Goal: Transaction & Acquisition: Purchase product/service

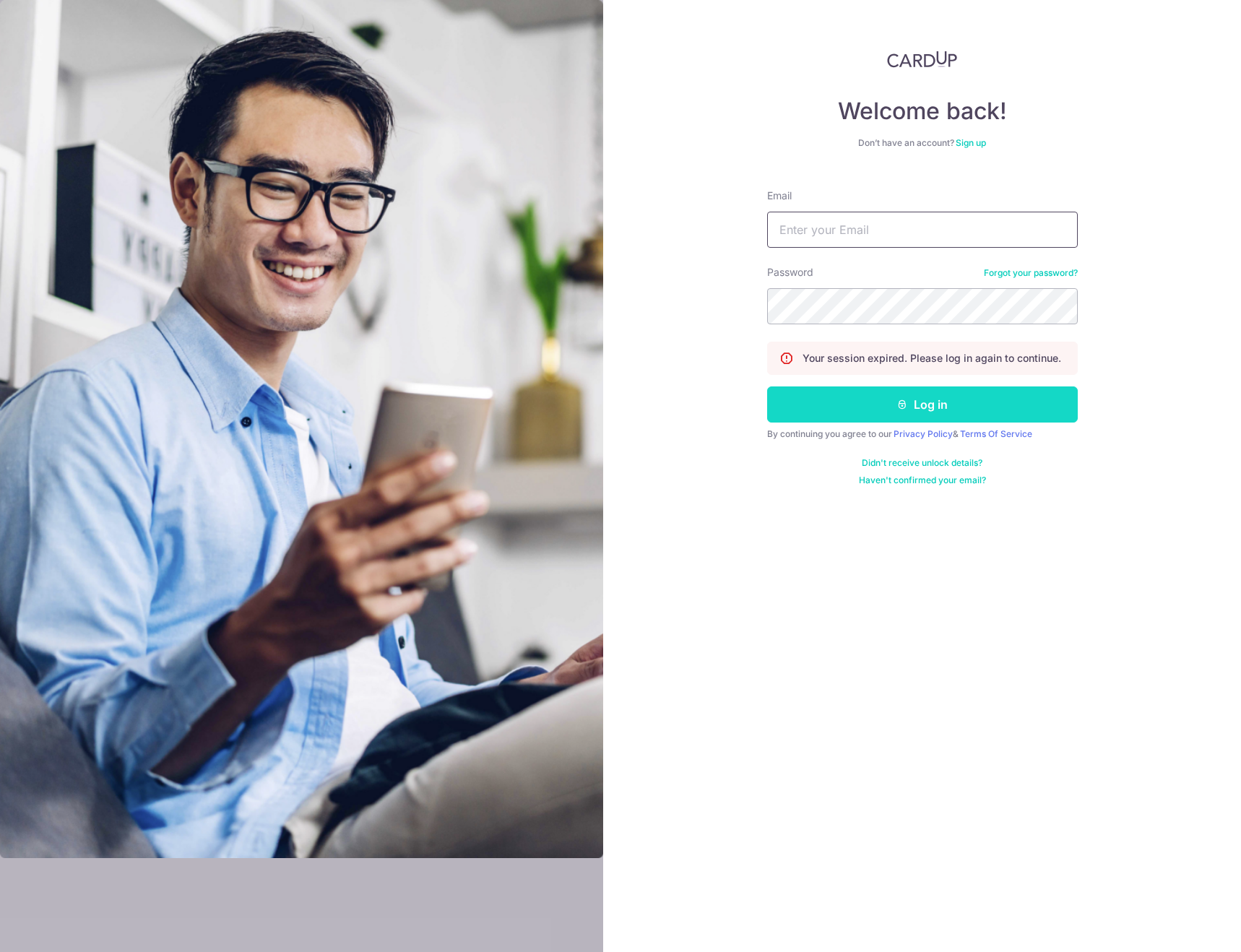
type input "[EMAIL_ADDRESS][DOMAIN_NAME]"
click at [926, 405] on button "Log in" at bounding box center [922, 404] width 311 height 36
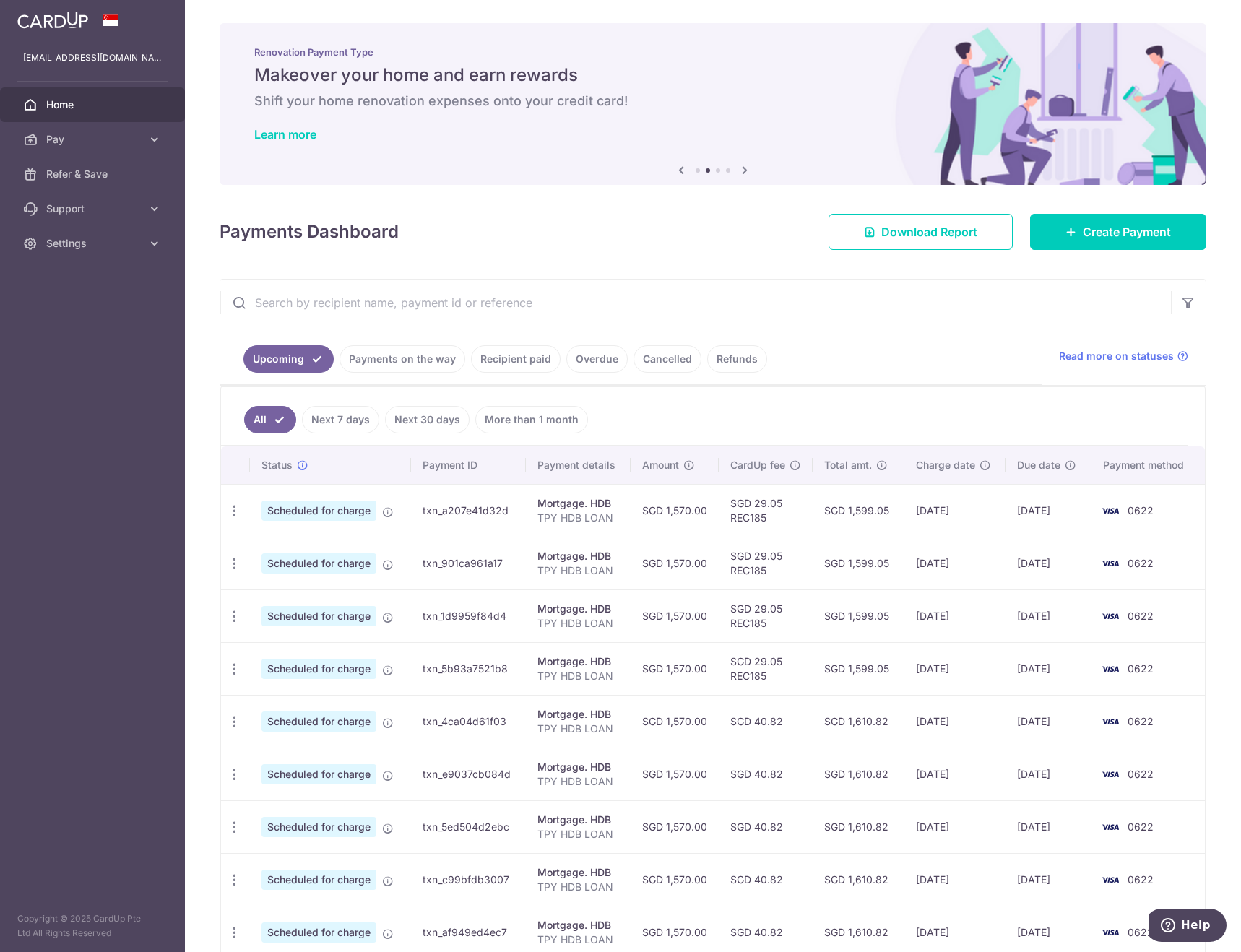
click at [679, 170] on icon at bounding box center [680, 170] width 18 height 18
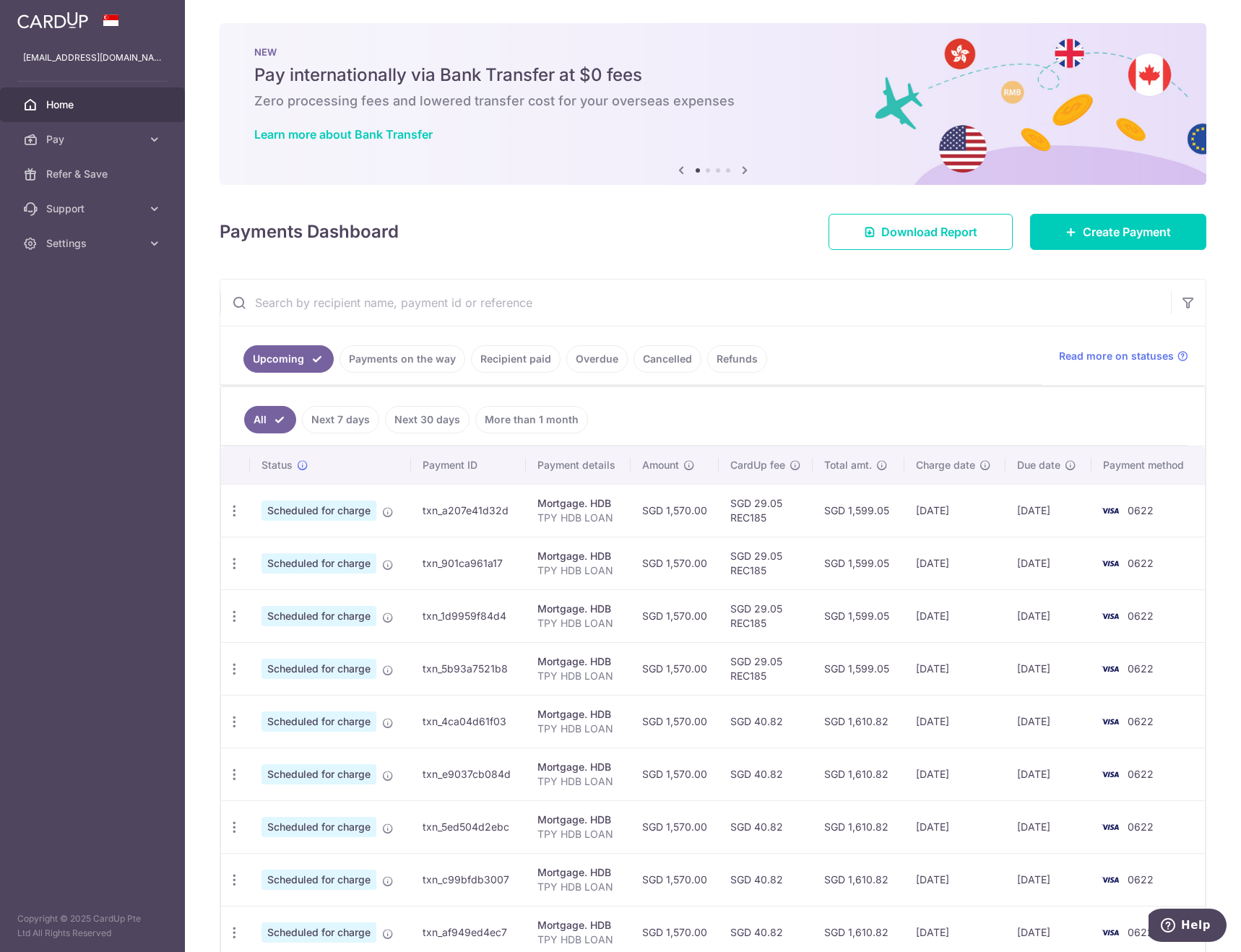
click at [745, 169] on icon at bounding box center [744, 170] width 18 height 18
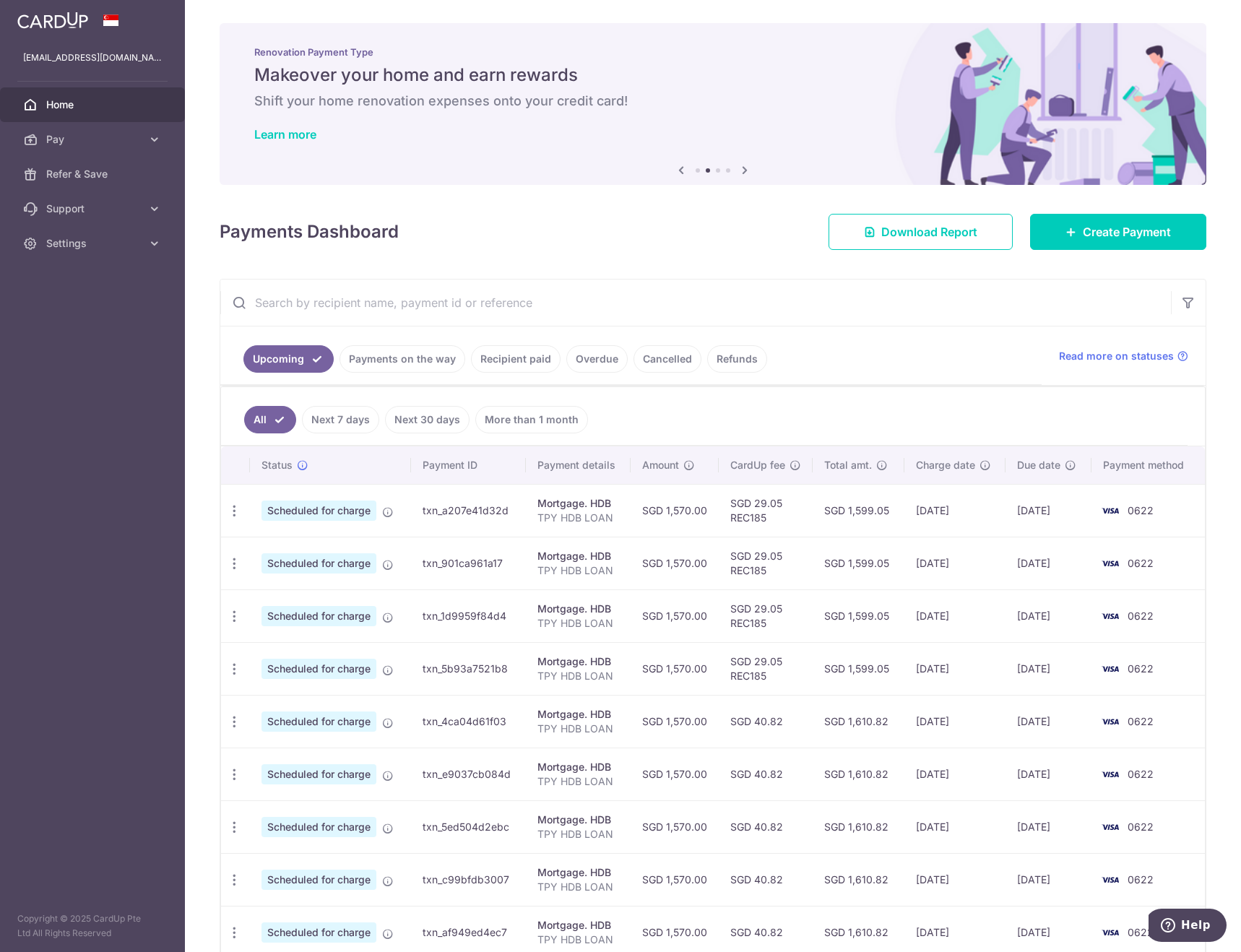
click at [745, 169] on icon at bounding box center [744, 170] width 18 height 18
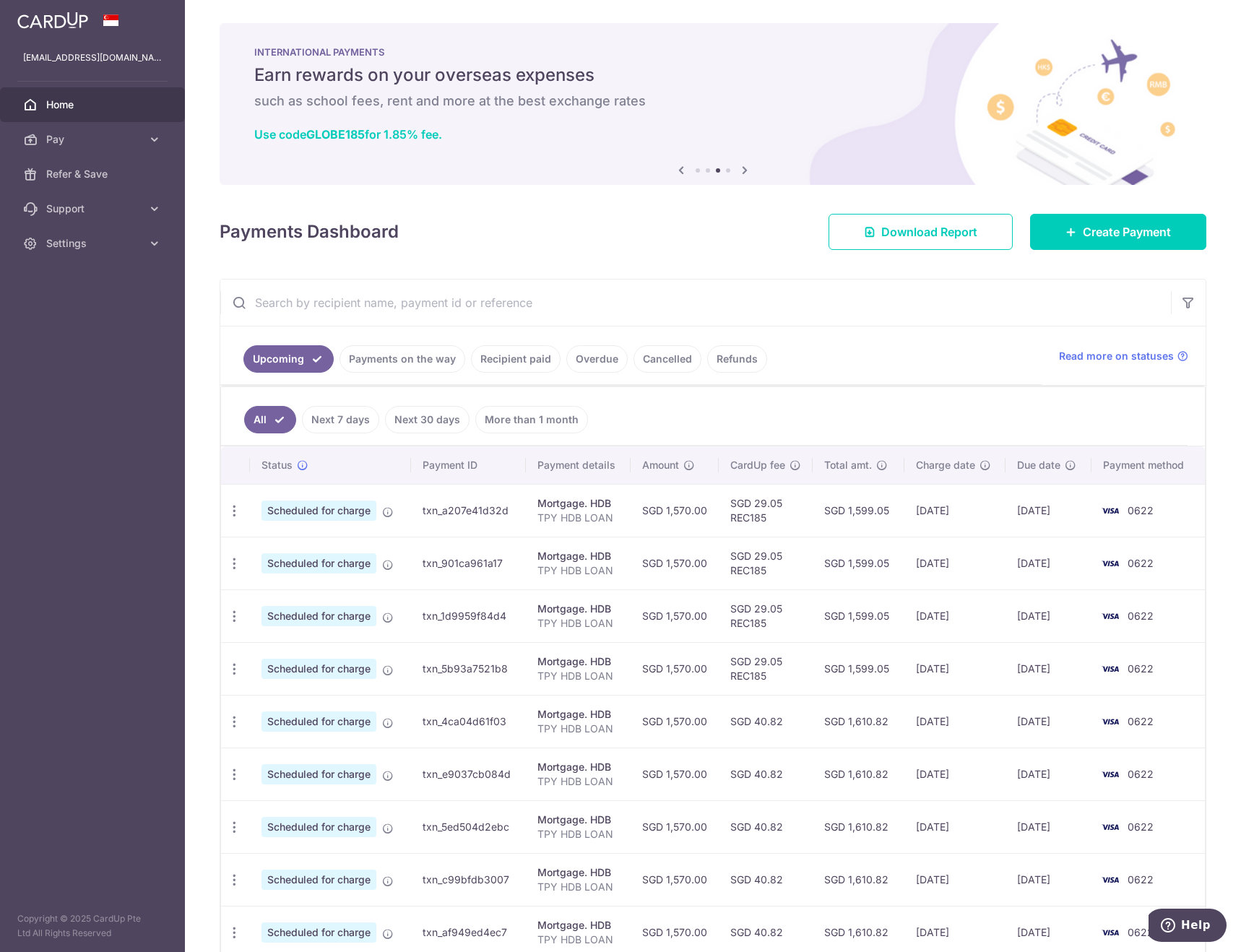
click at [745, 169] on icon at bounding box center [744, 170] width 18 height 18
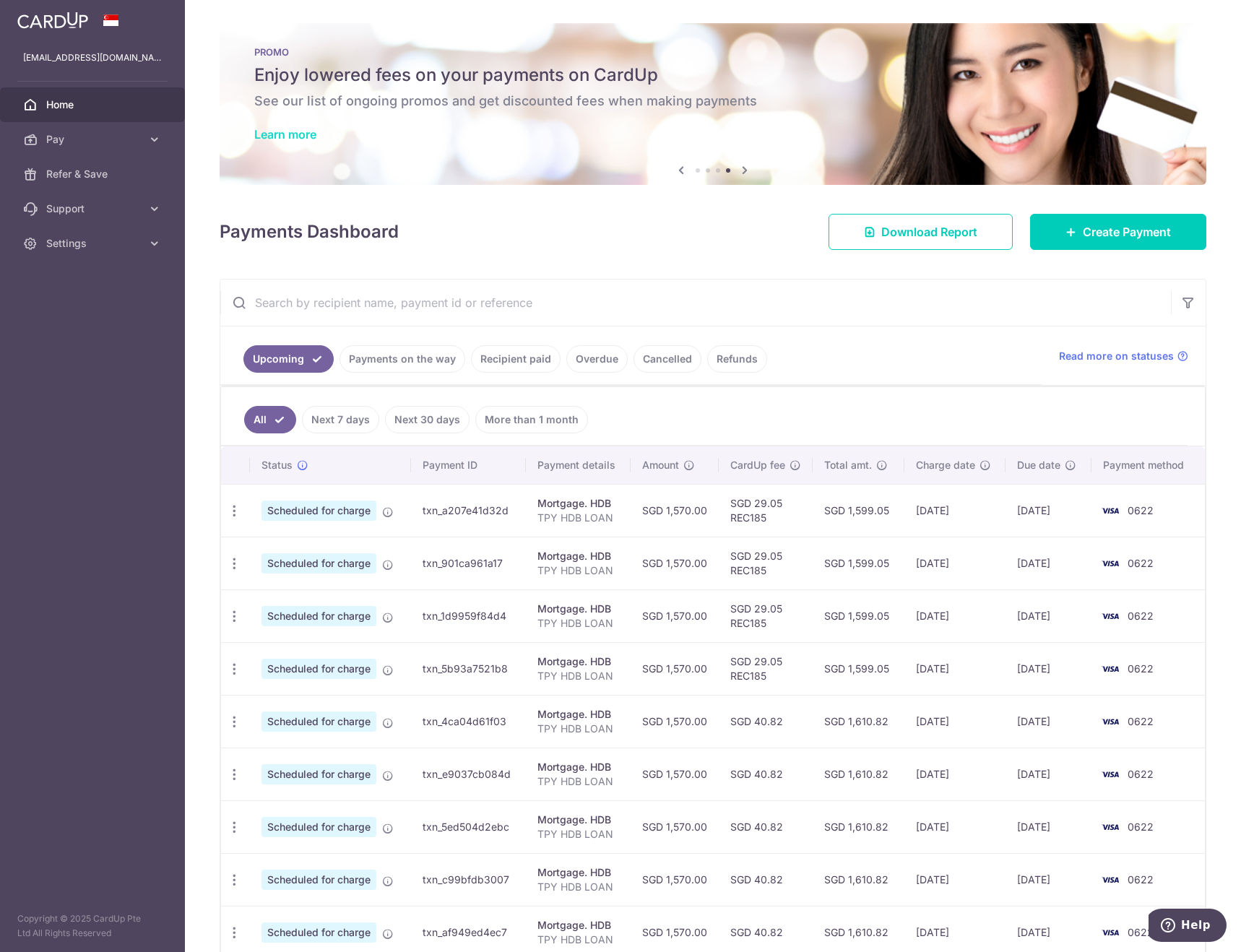
click at [289, 138] on link "Learn more" at bounding box center [285, 135] width 62 height 15
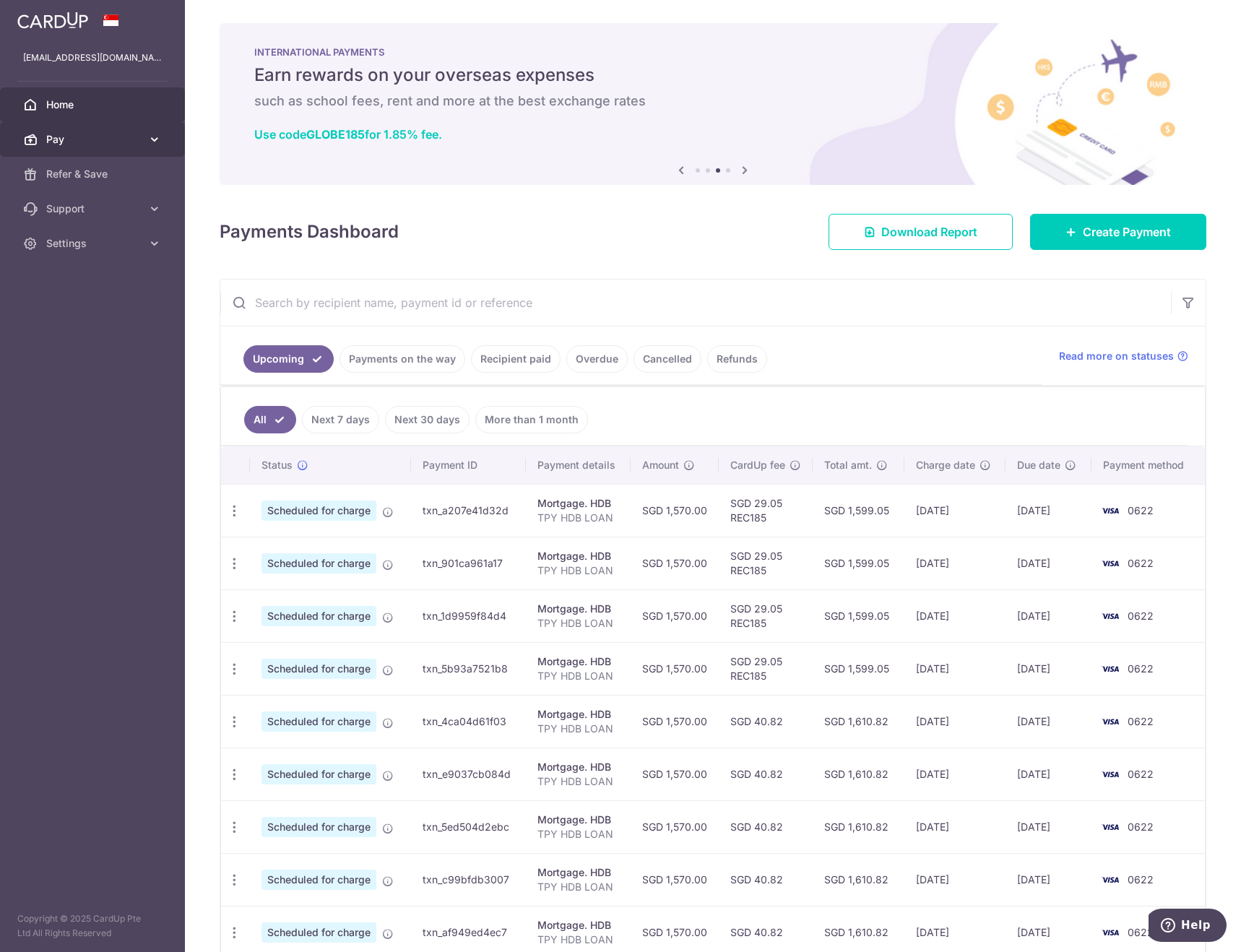
click at [120, 139] on span "Pay" at bounding box center [93, 139] width 95 height 15
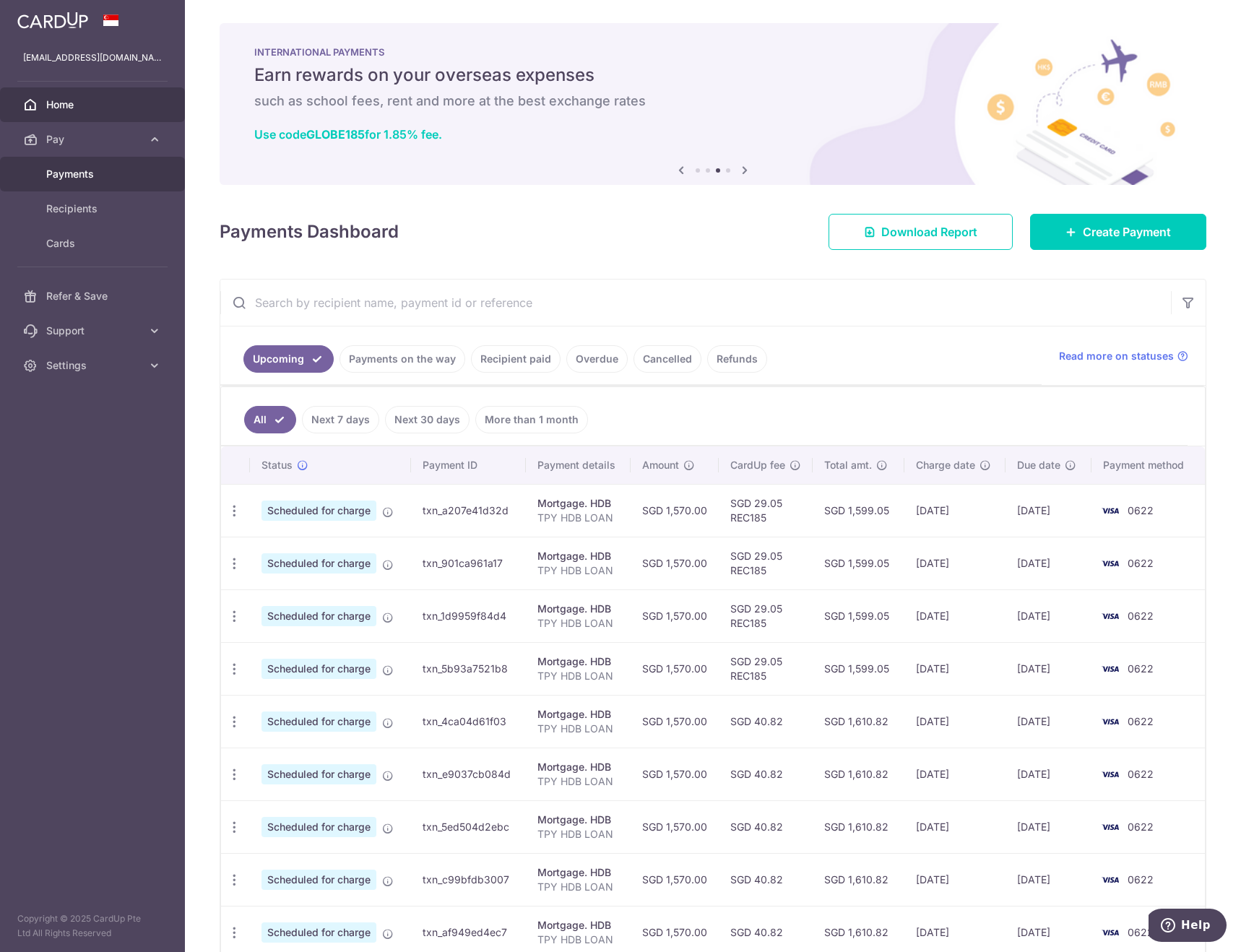
click at [100, 180] on span "Payments" at bounding box center [93, 174] width 95 height 15
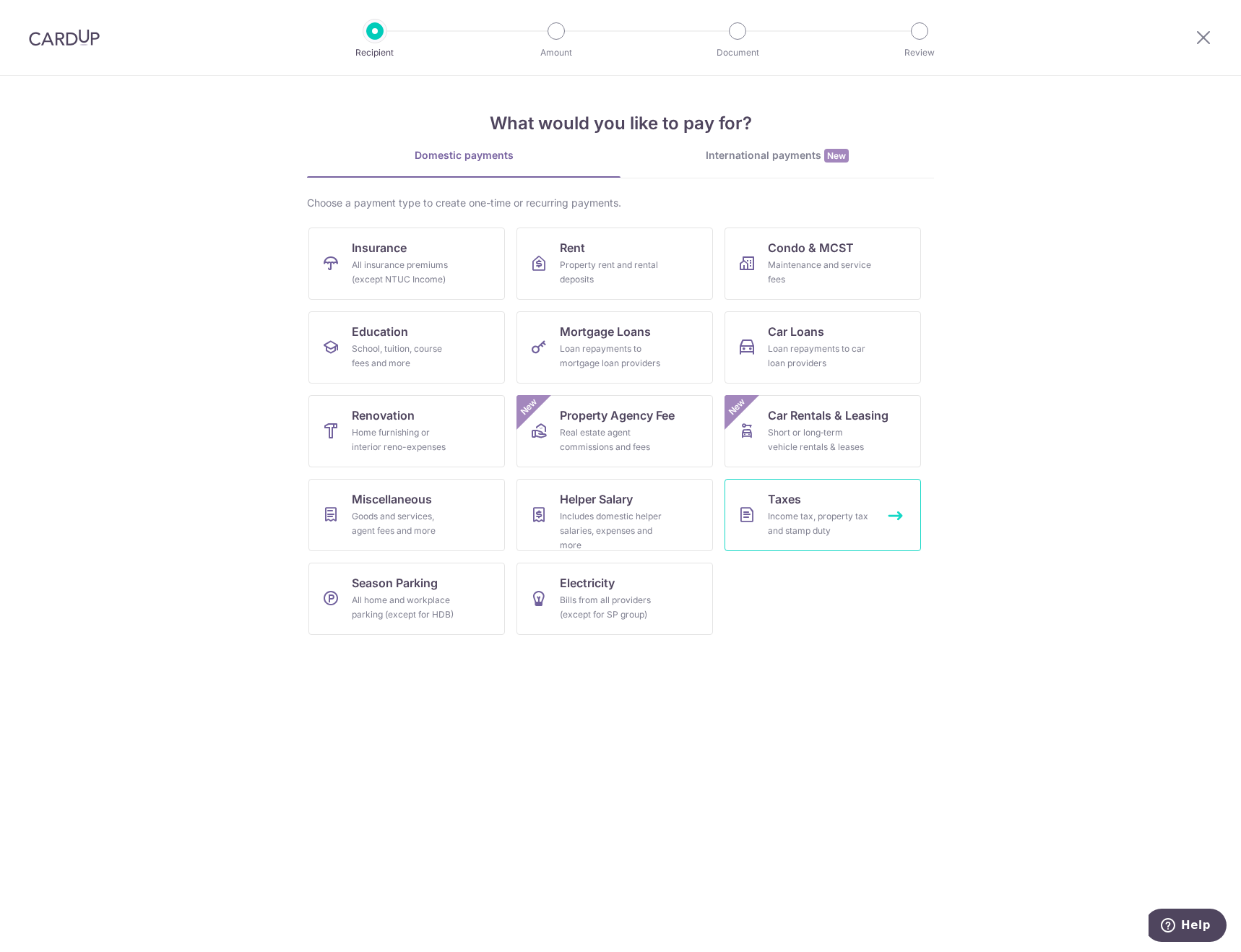
click at [829, 521] on div "Income tax, property tax and stamp duty" at bounding box center [820, 523] width 104 height 29
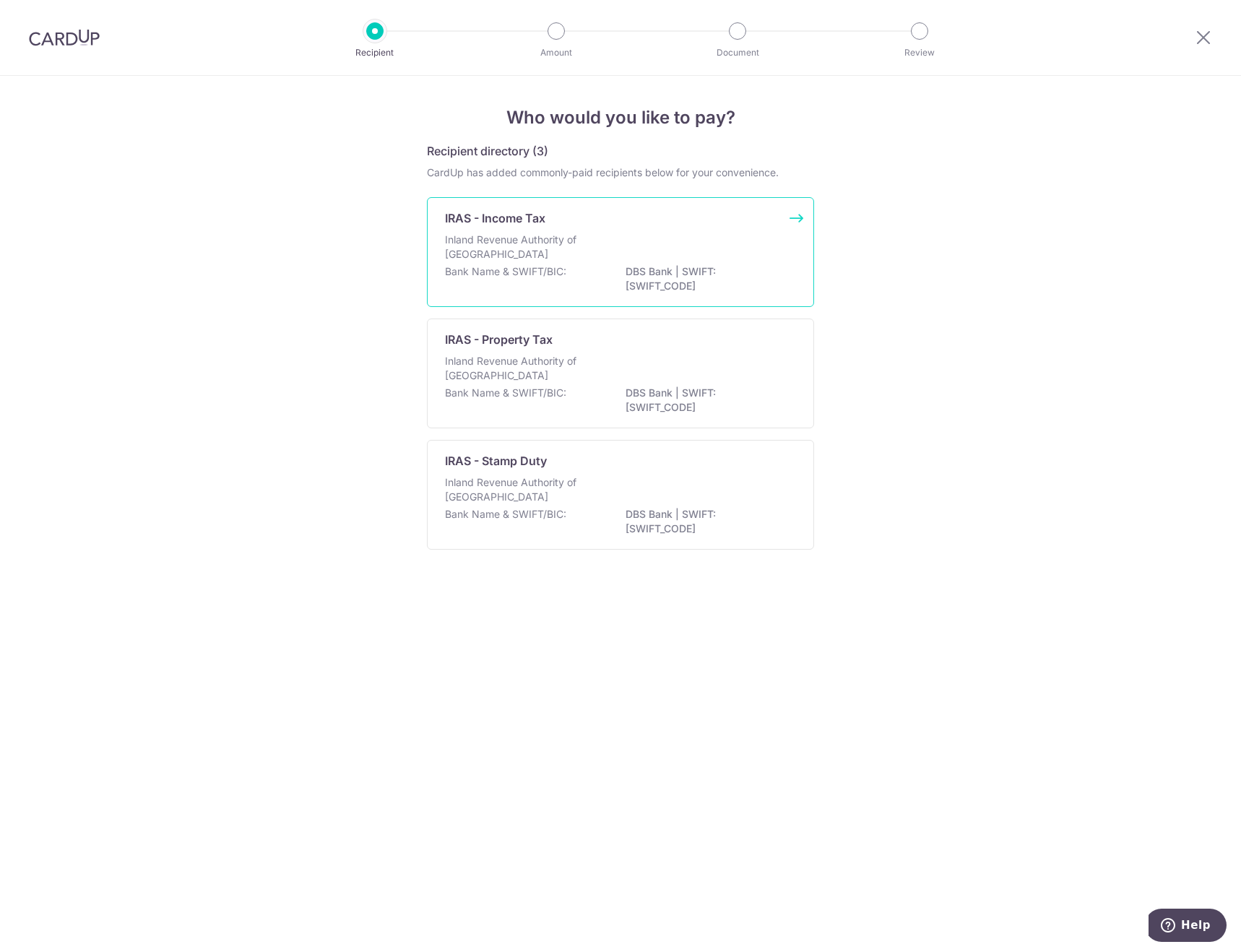
click at [719, 284] on p "DBS Bank | SWIFT: DBSSSGSGXXX" at bounding box center [707, 278] width 162 height 29
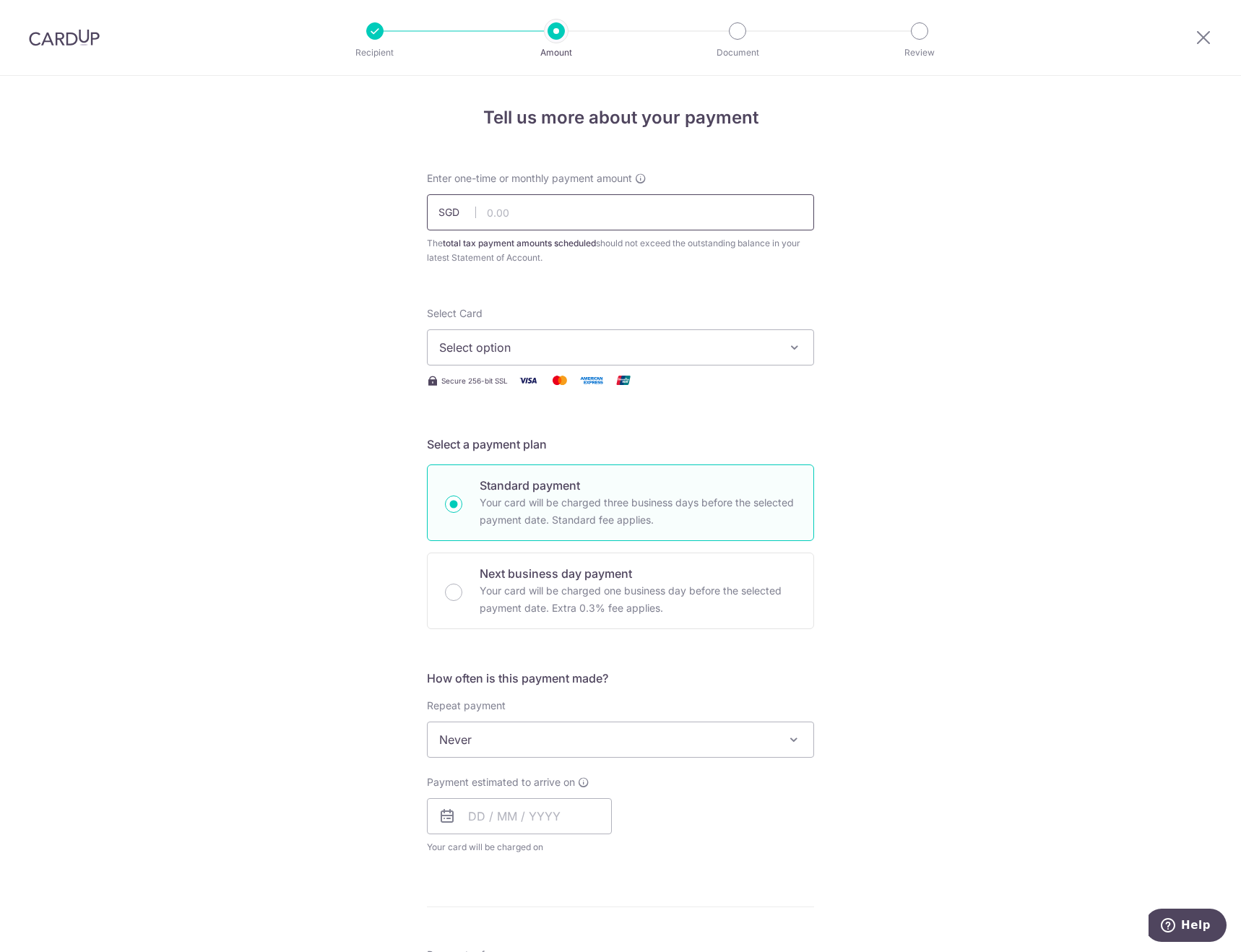
click at [526, 217] on input "text" at bounding box center [620, 212] width 387 height 36
type input "400.00"
drag, startPoint x: 367, startPoint y: 293, endPoint x: 425, endPoint y: 307, distance: 59.7
click at [367, 293] on div "Tell us more about your payment Enter one-time or monthly payment amount SGD 40…" at bounding box center [620, 746] width 1241 height 1341
click at [567, 347] on span "Select option" at bounding box center [607, 347] width 337 height 18
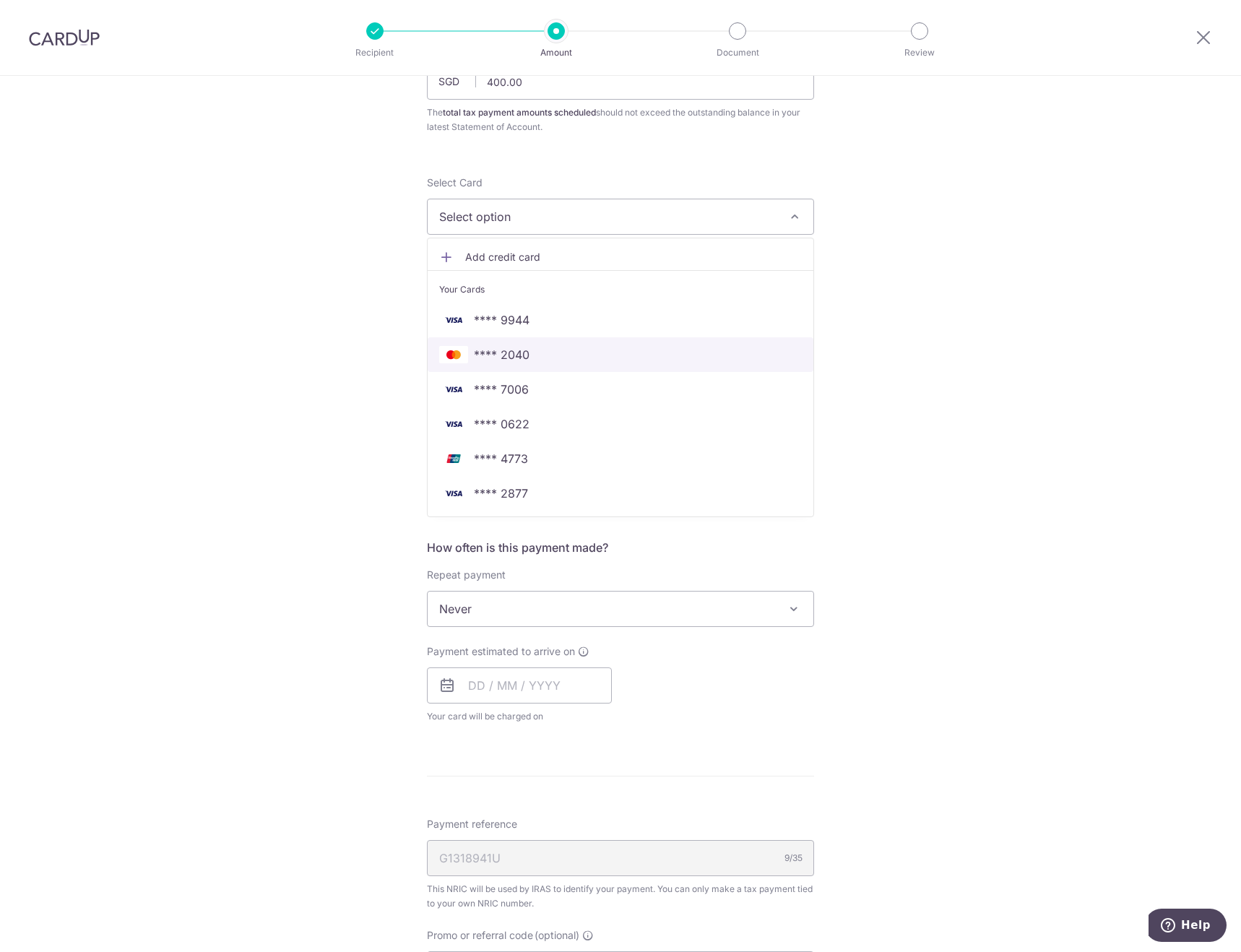
scroll to position [145, 0]
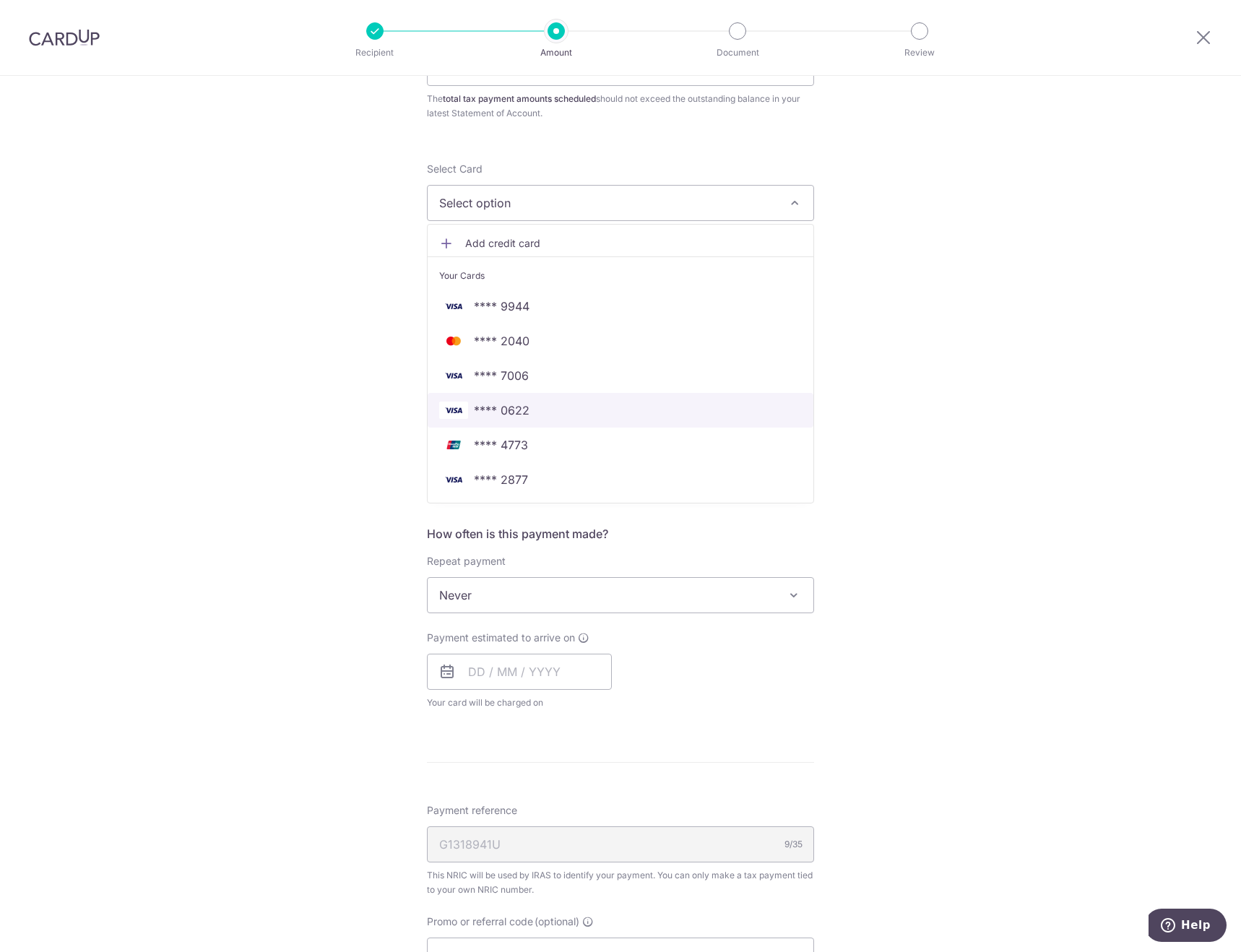
click at [526, 413] on span "**** 0622" at bounding box center [620, 410] width 362 height 18
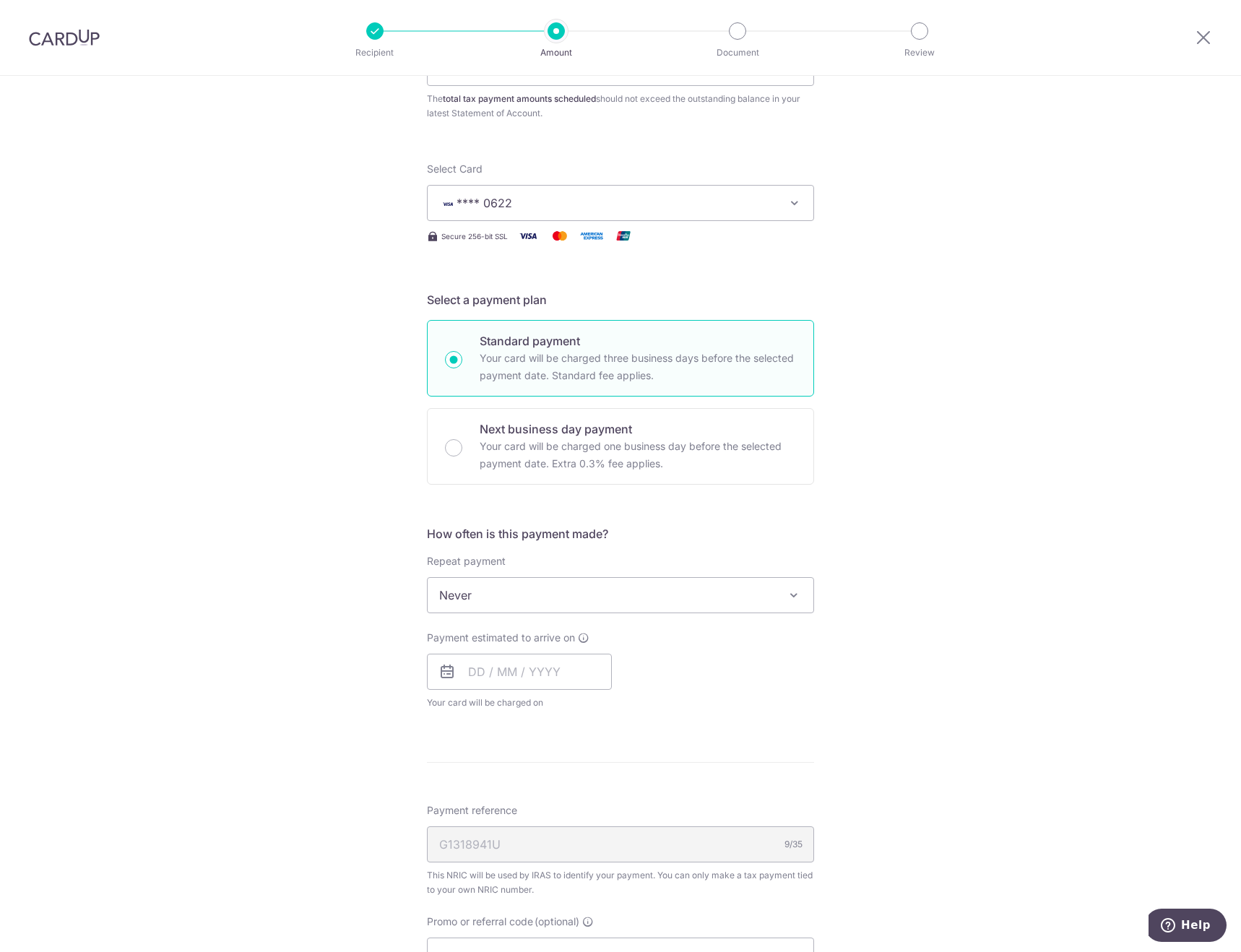
click at [720, 592] on span "Never" at bounding box center [620, 595] width 385 height 35
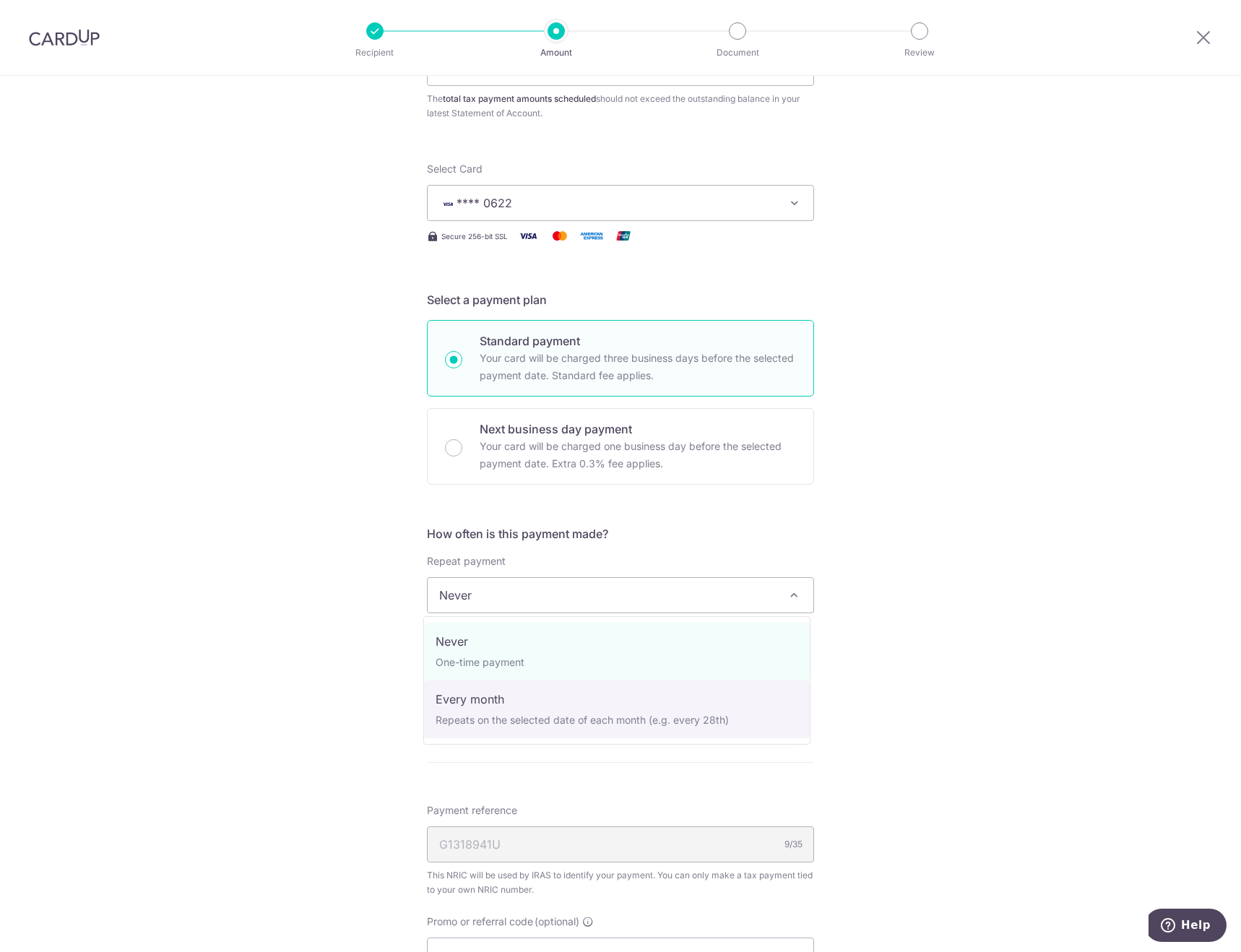
select select "3"
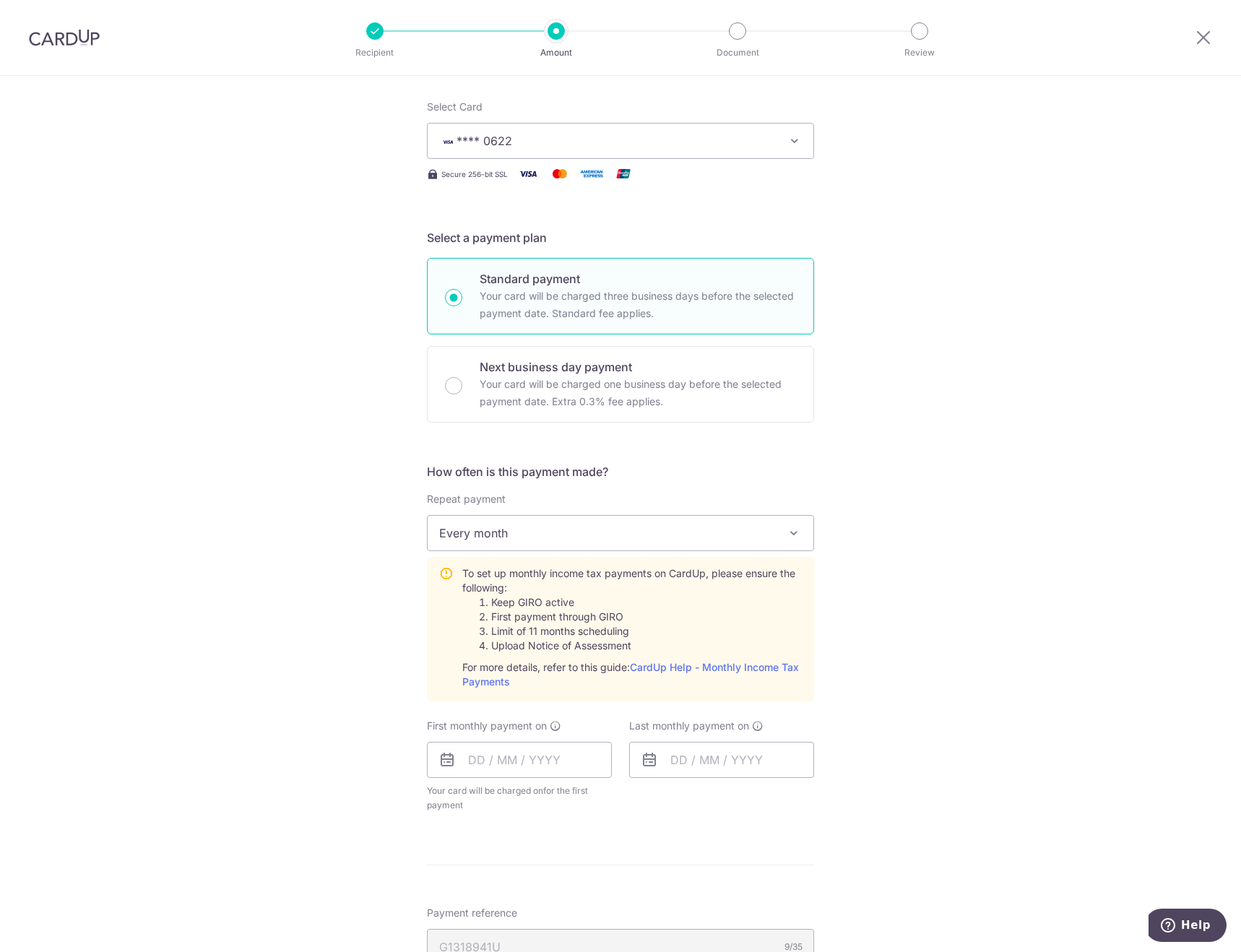
scroll to position [288, 0]
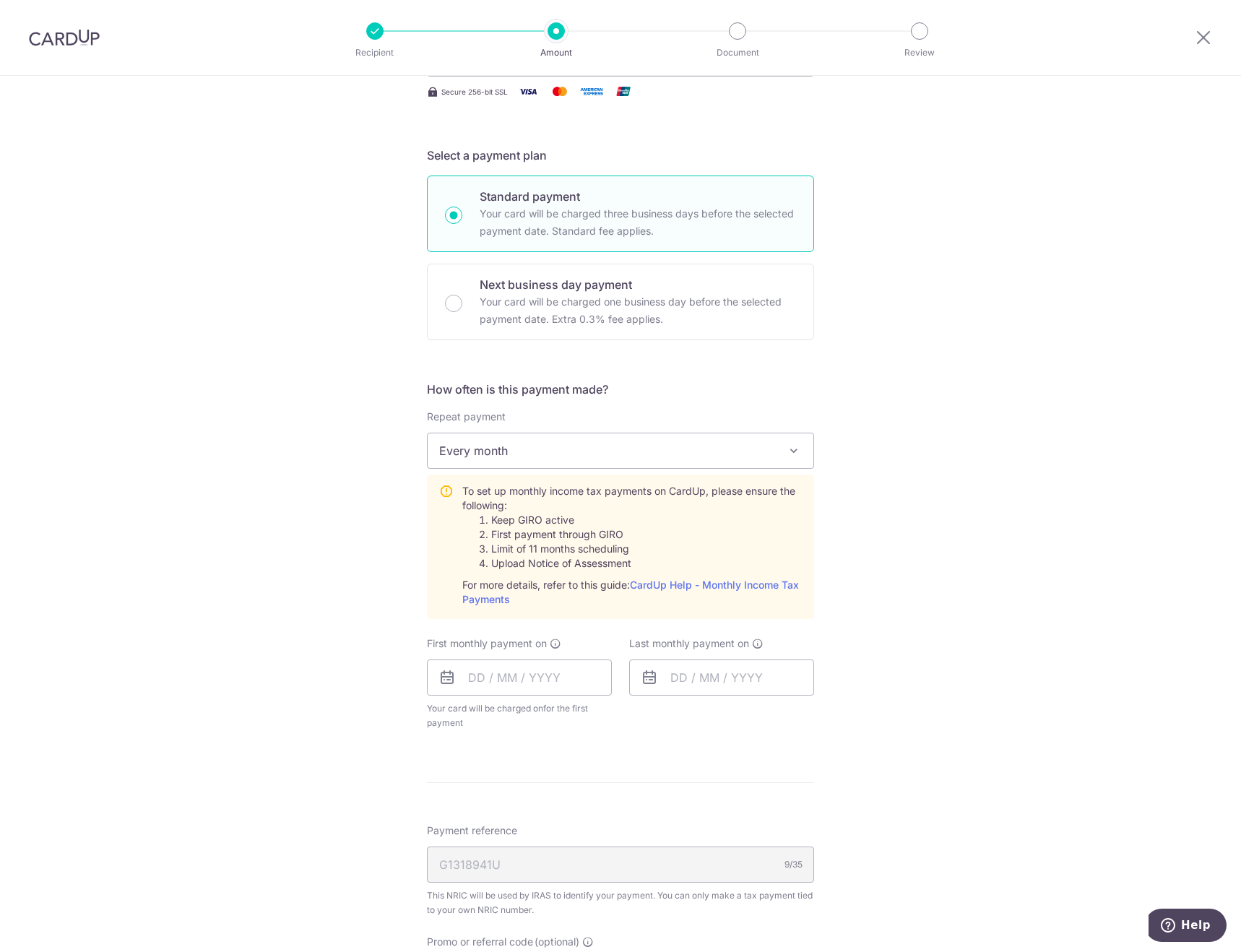
click at [439, 681] on icon at bounding box center [447, 677] width 18 height 18
click at [490, 680] on input "text" at bounding box center [519, 676] width 185 height 36
drag, startPoint x: 599, startPoint y: 865, endPoint x: 656, endPoint y: 777, distance: 104.8
click at [599, 865] on link "24" at bounding box center [600, 866] width 23 height 23
type input "24/10/2025"
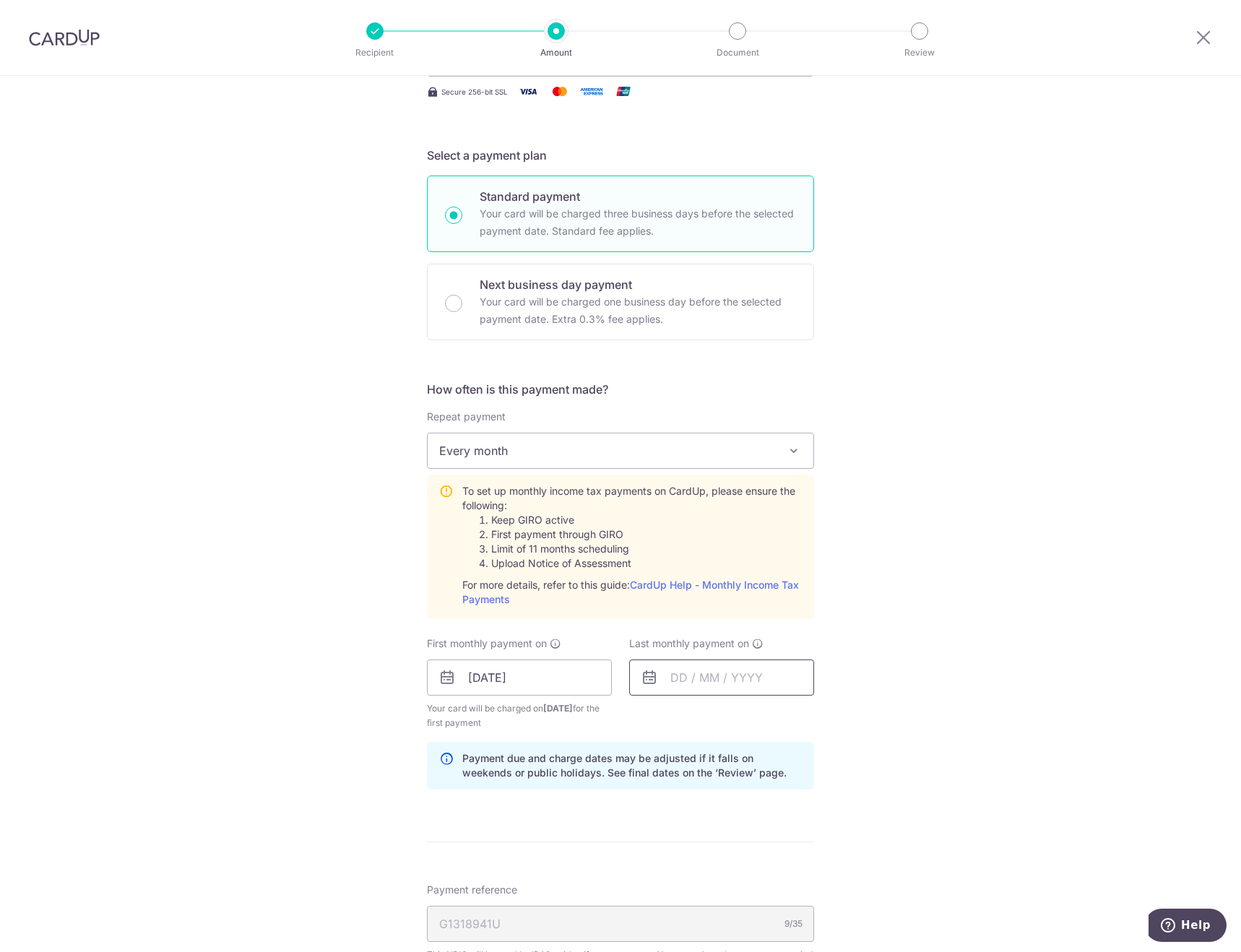
click at [726, 685] on input "text" at bounding box center [721, 676] width 185 height 36
click at [832, 715] on link "Next" at bounding box center [833, 716] width 18 height 18
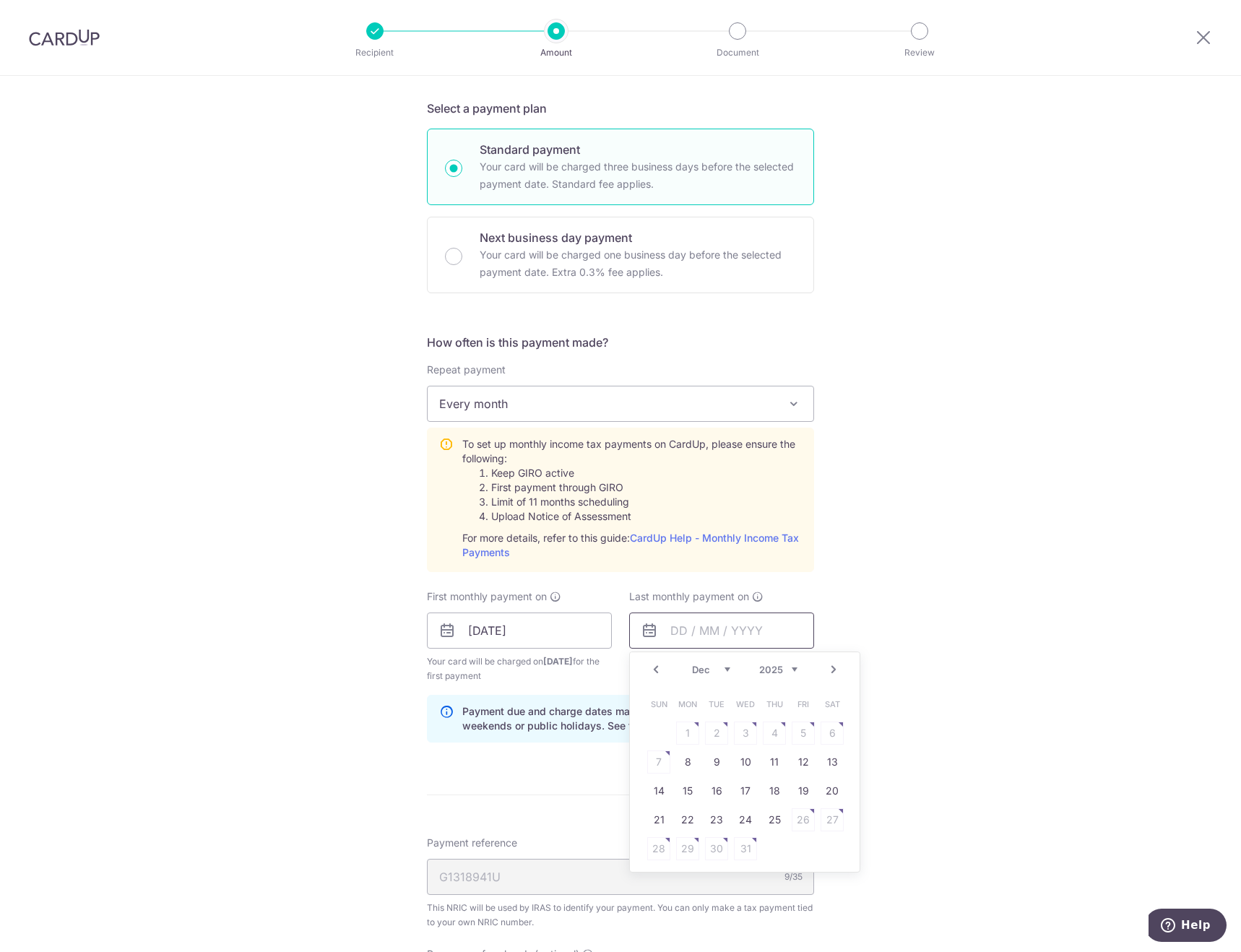
scroll to position [361, 0]
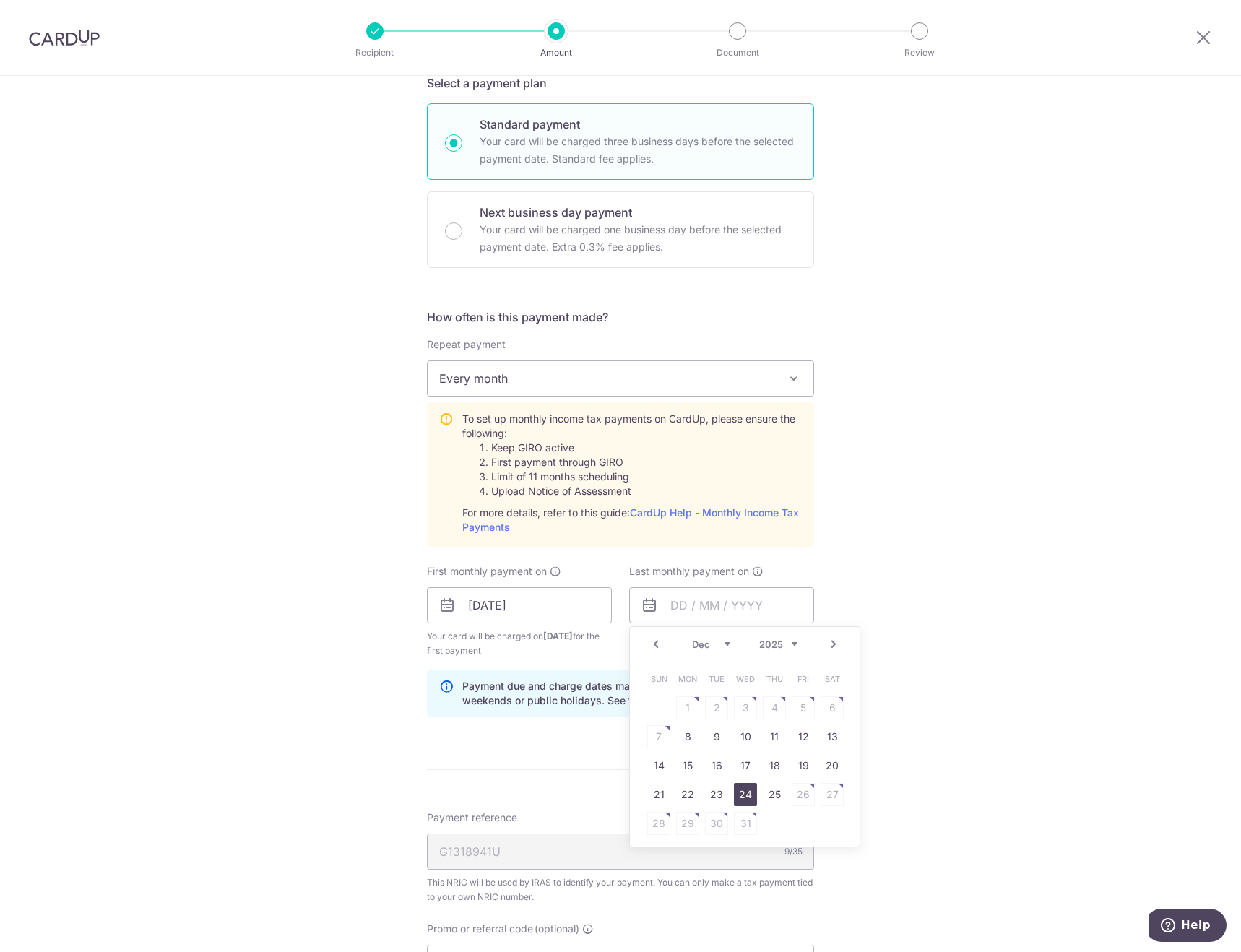
click at [740, 795] on link "24" at bounding box center [745, 793] width 23 height 23
type input "24/12/2025"
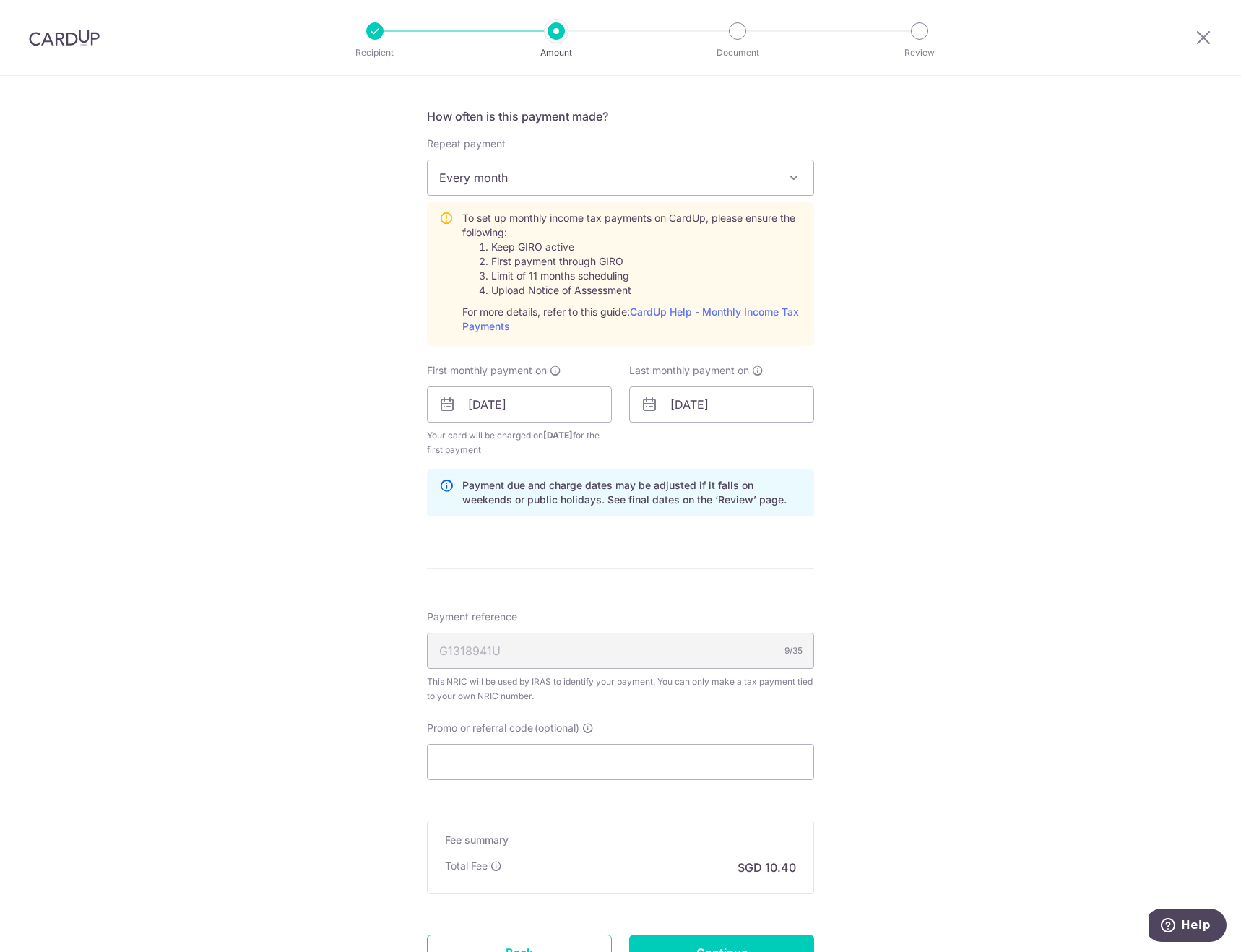
scroll to position [650, 0]
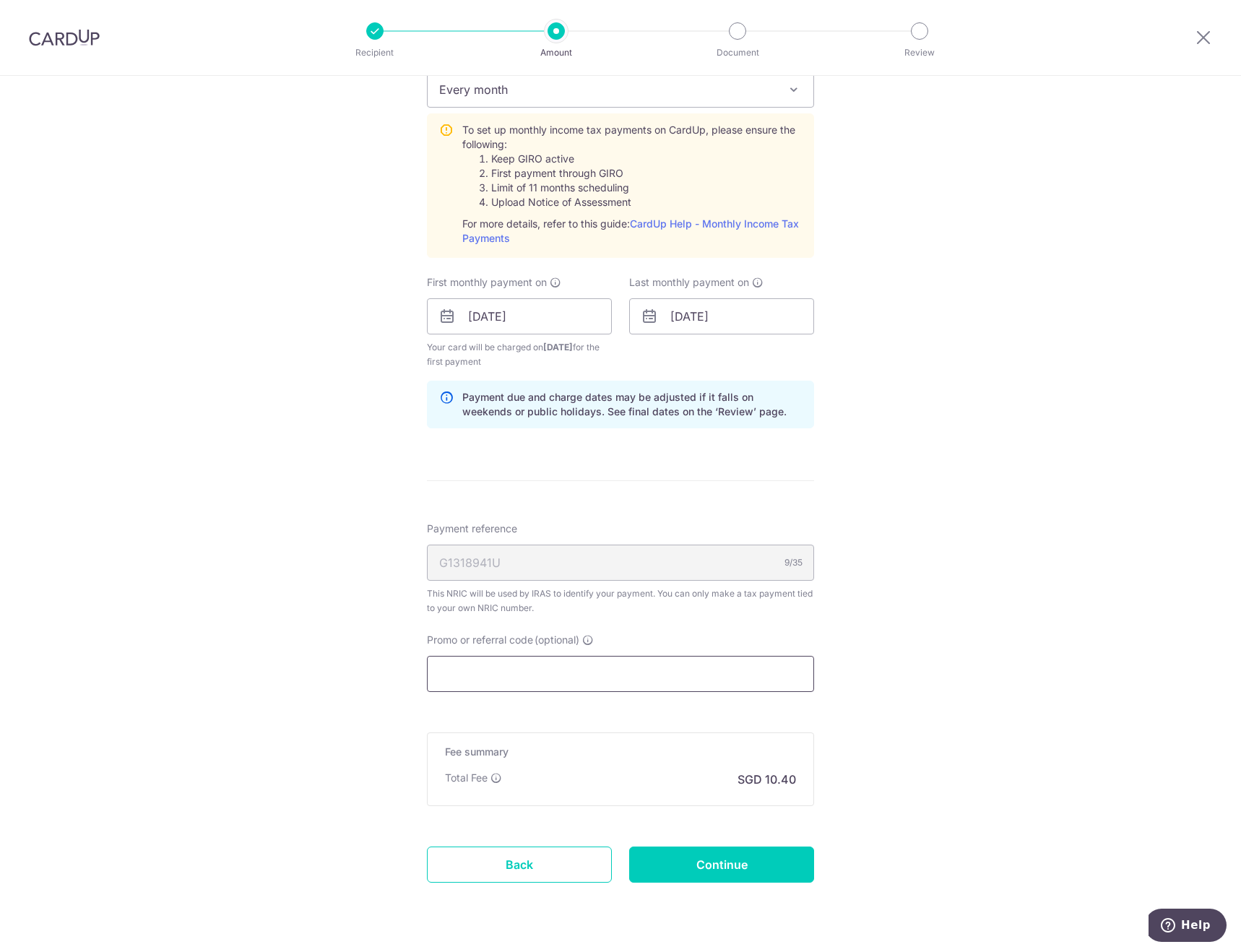
click at [552, 671] on input "Promo or referral code (optional)" at bounding box center [620, 673] width 387 height 36
paste input "VTAX25R"
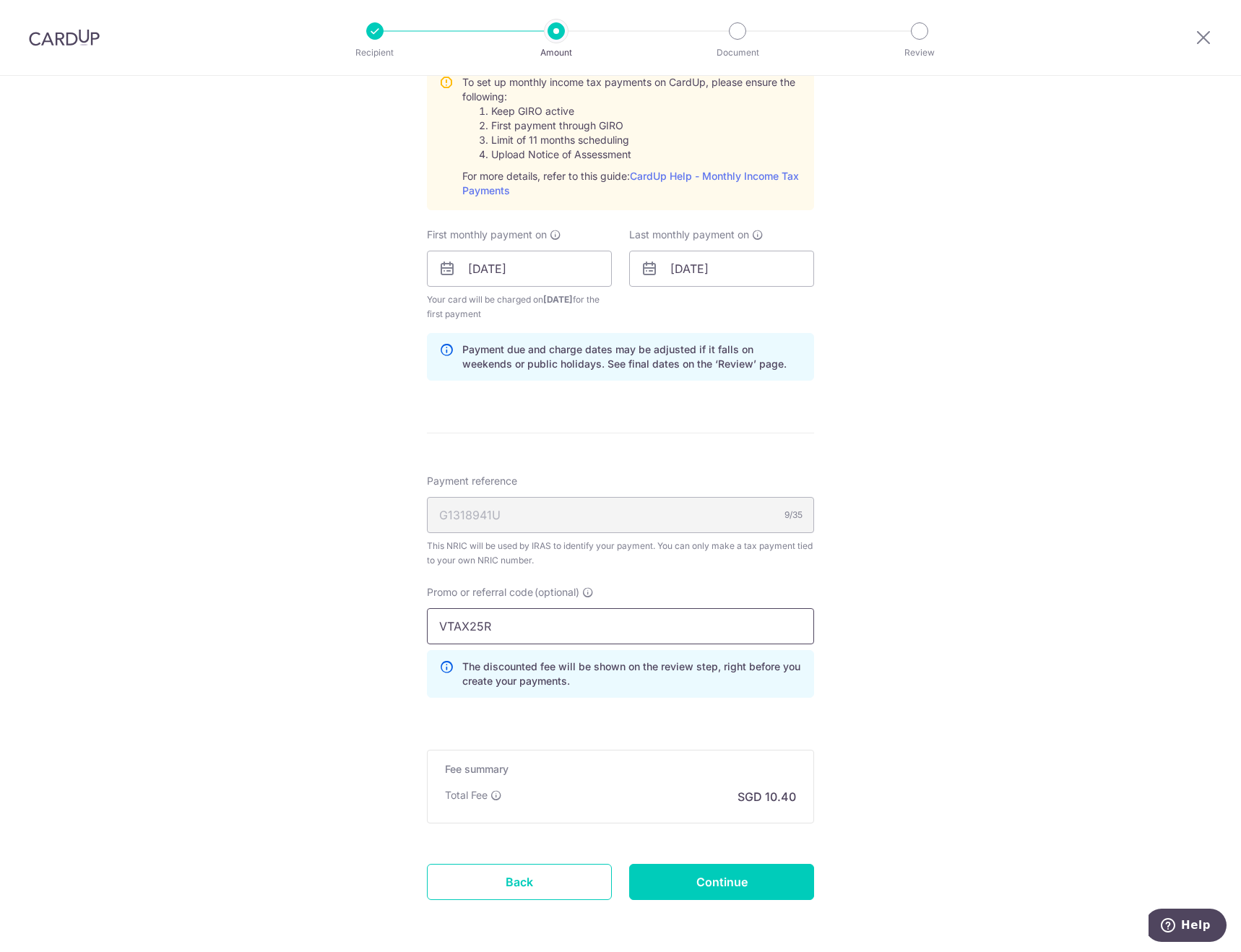
scroll to position [754, 0]
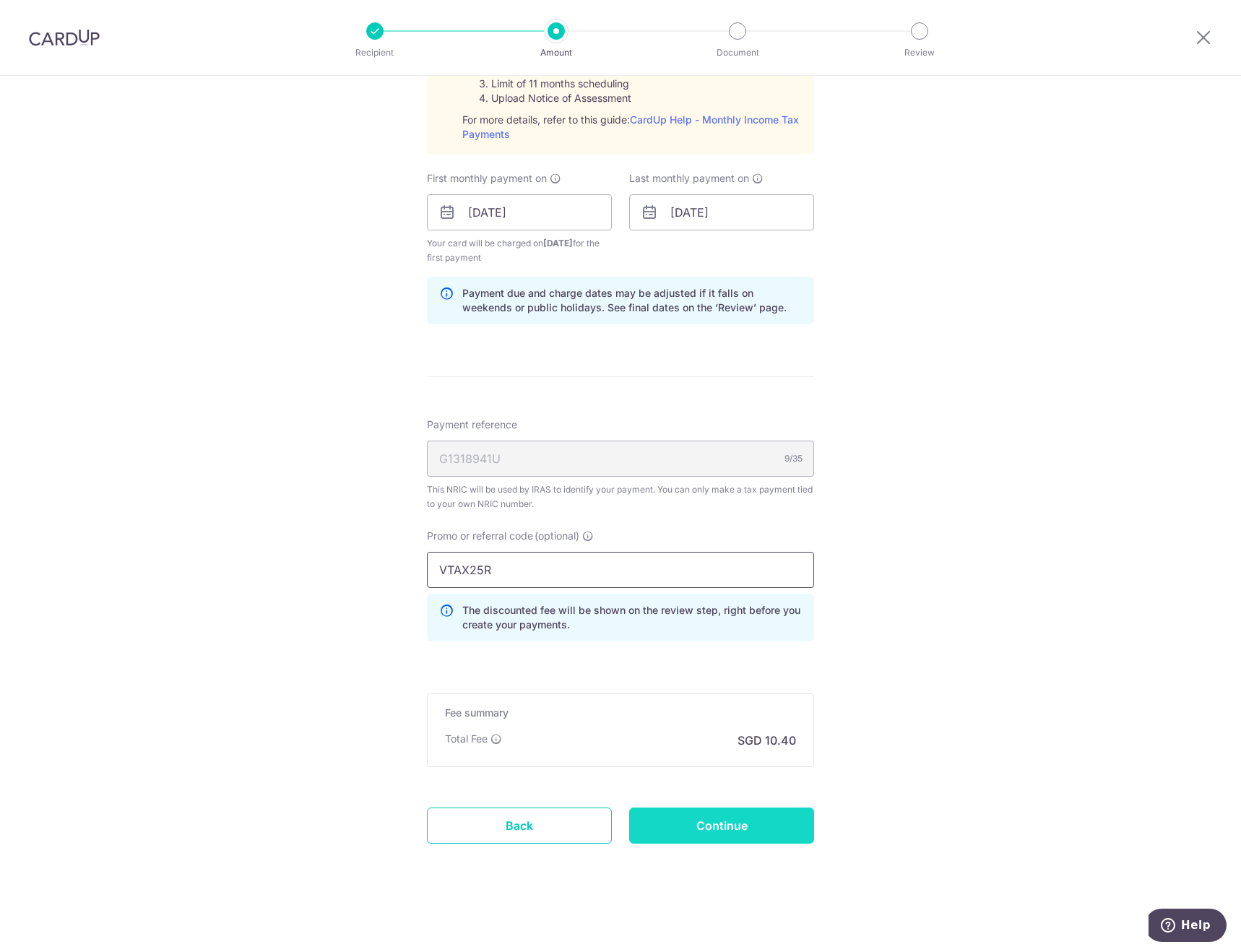
type input "VTAX25R"
click at [747, 822] on input "Continue" at bounding box center [721, 825] width 185 height 36
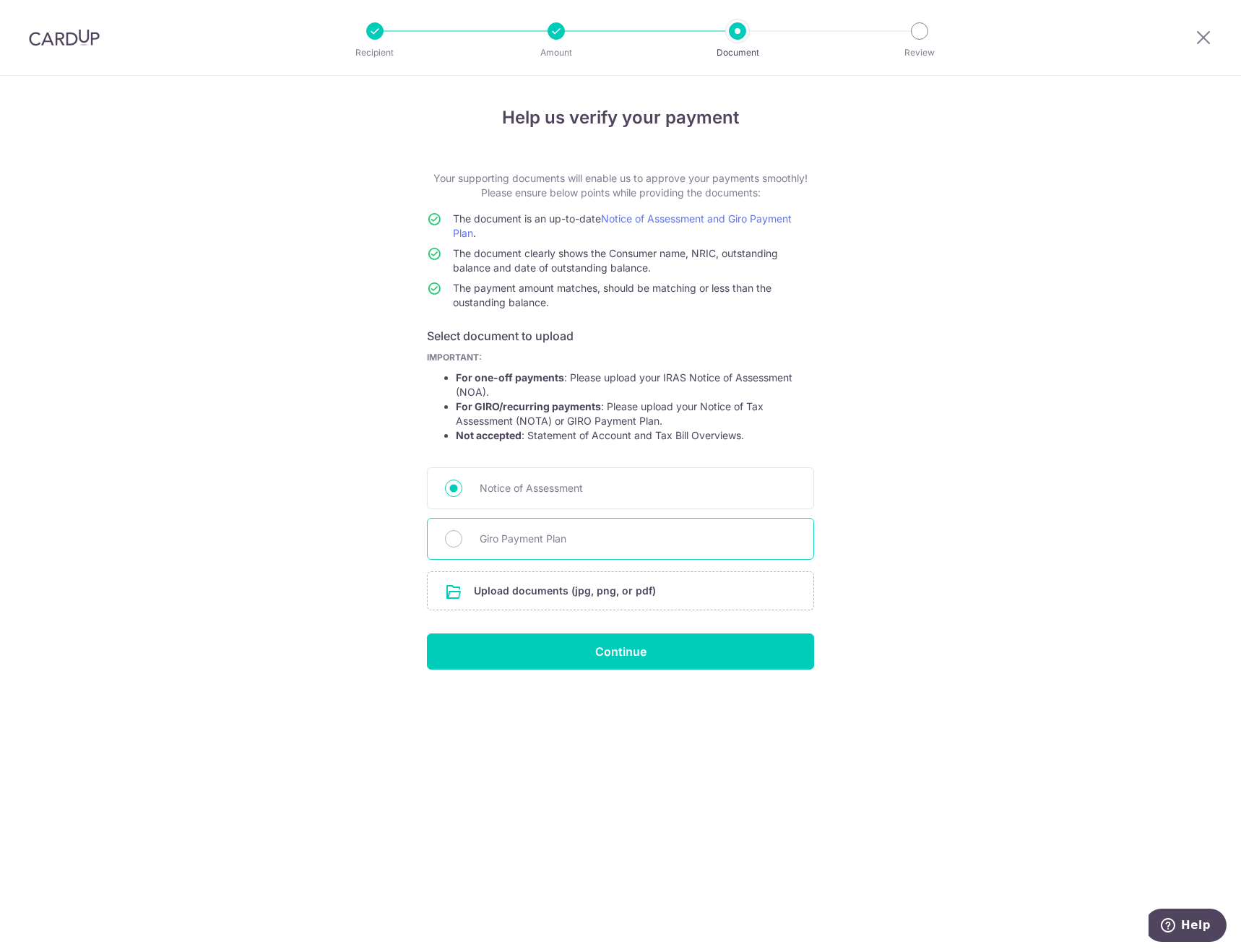
click at [539, 531] on span "Giro Payment Plan" at bounding box center [637, 538] width 316 height 18
click at [462, 531] on input "Giro Payment Plan" at bounding box center [454, 538] width 18 height 18
radio input "true"
click at [559, 495] on span "Notice of Assessment" at bounding box center [637, 488] width 316 height 18
click at [462, 495] on input "Notice of Assessment" at bounding box center [454, 488] width 18 height 18
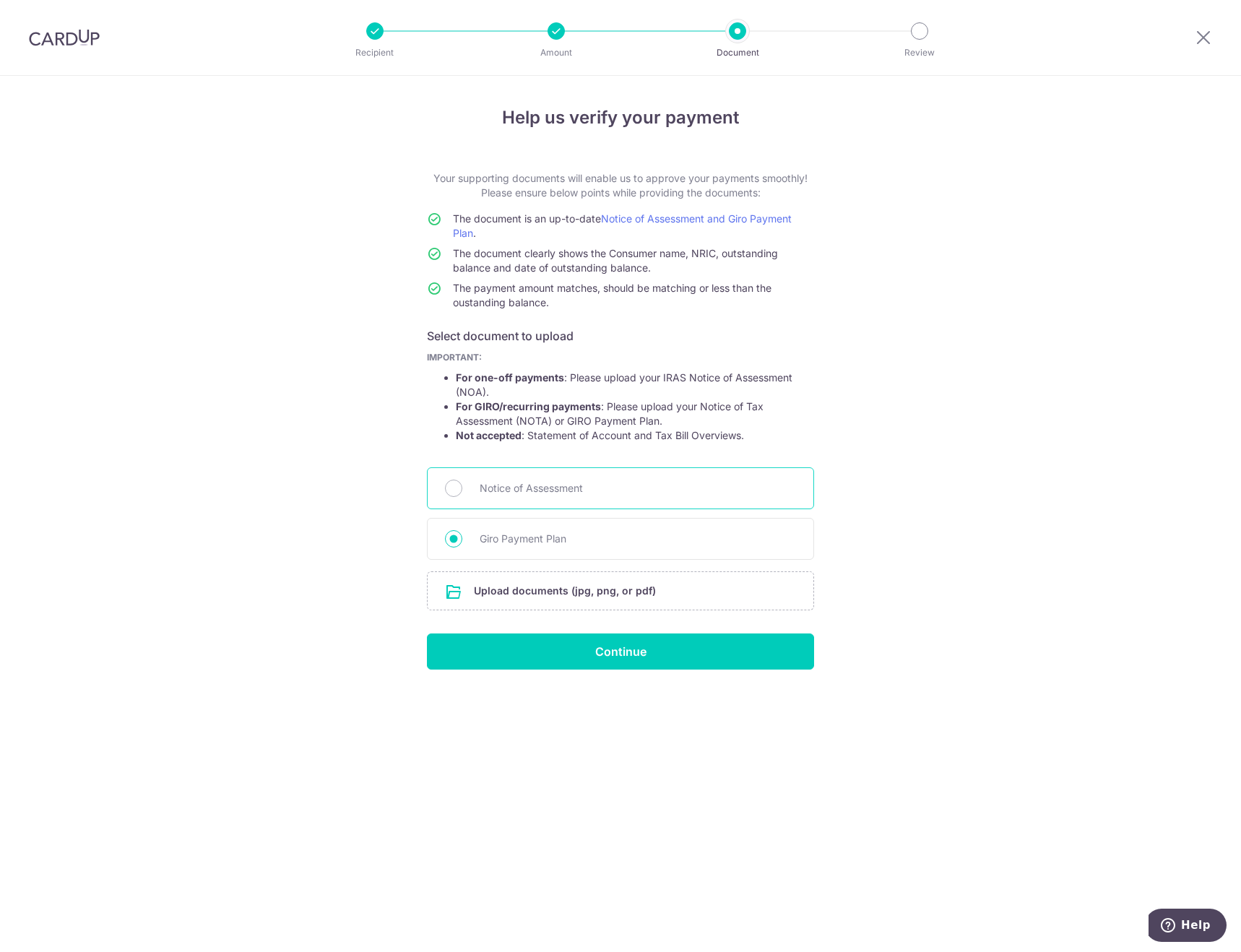
radio input "true"
click at [561, 541] on span "Giro Payment Plan" at bounding box center [637, 538] width 316 height 18
click at [462, 541] on input "Giro Payment Plan" at bounding box center [454, 538] width 18 height 18
radio input "true"
click at [619, 596] on input "file" at bounding box center [620, 591] width 385 height 38
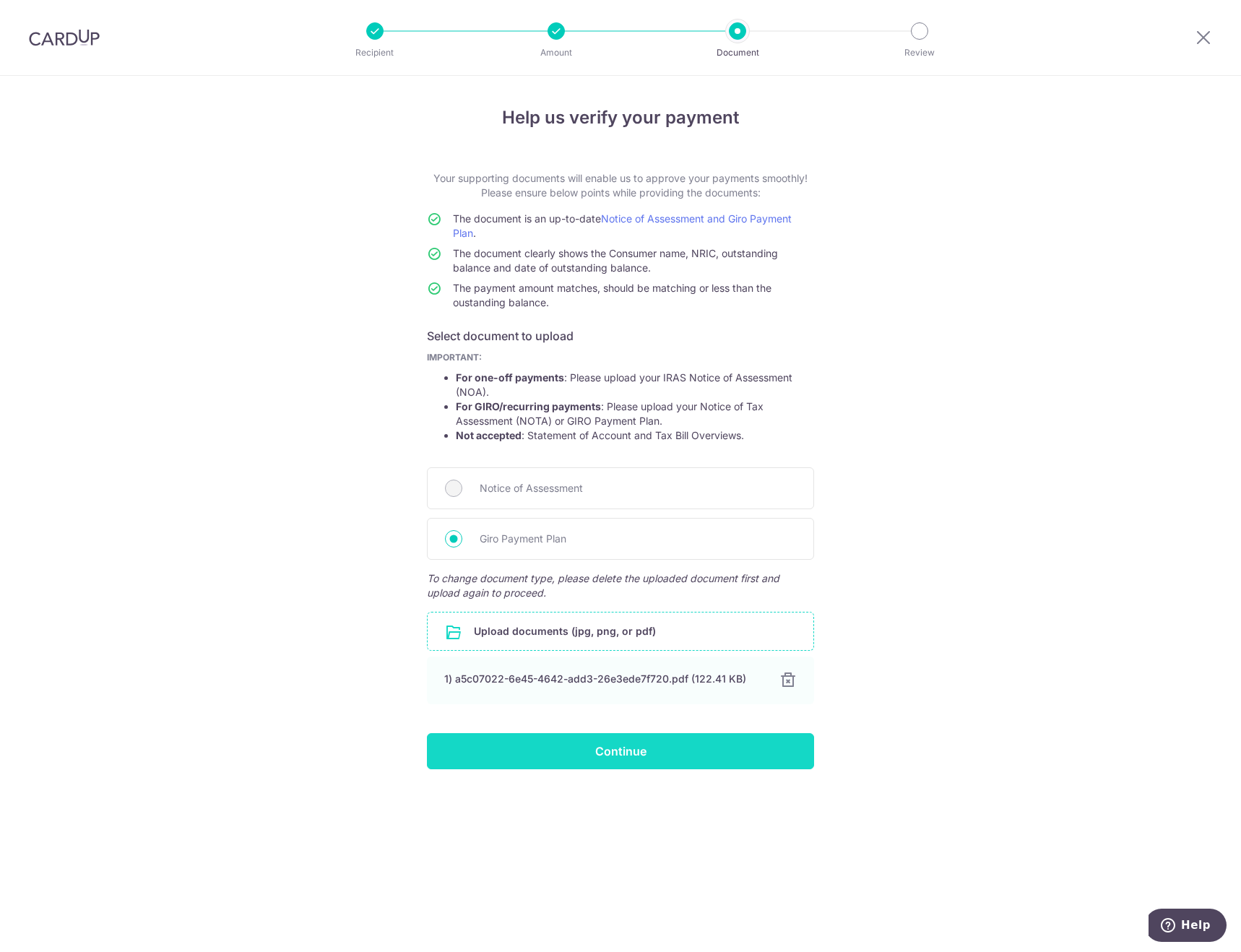
click at [639, 745] on input "Continue" at bounding box center [620, 750] width 387 height 36
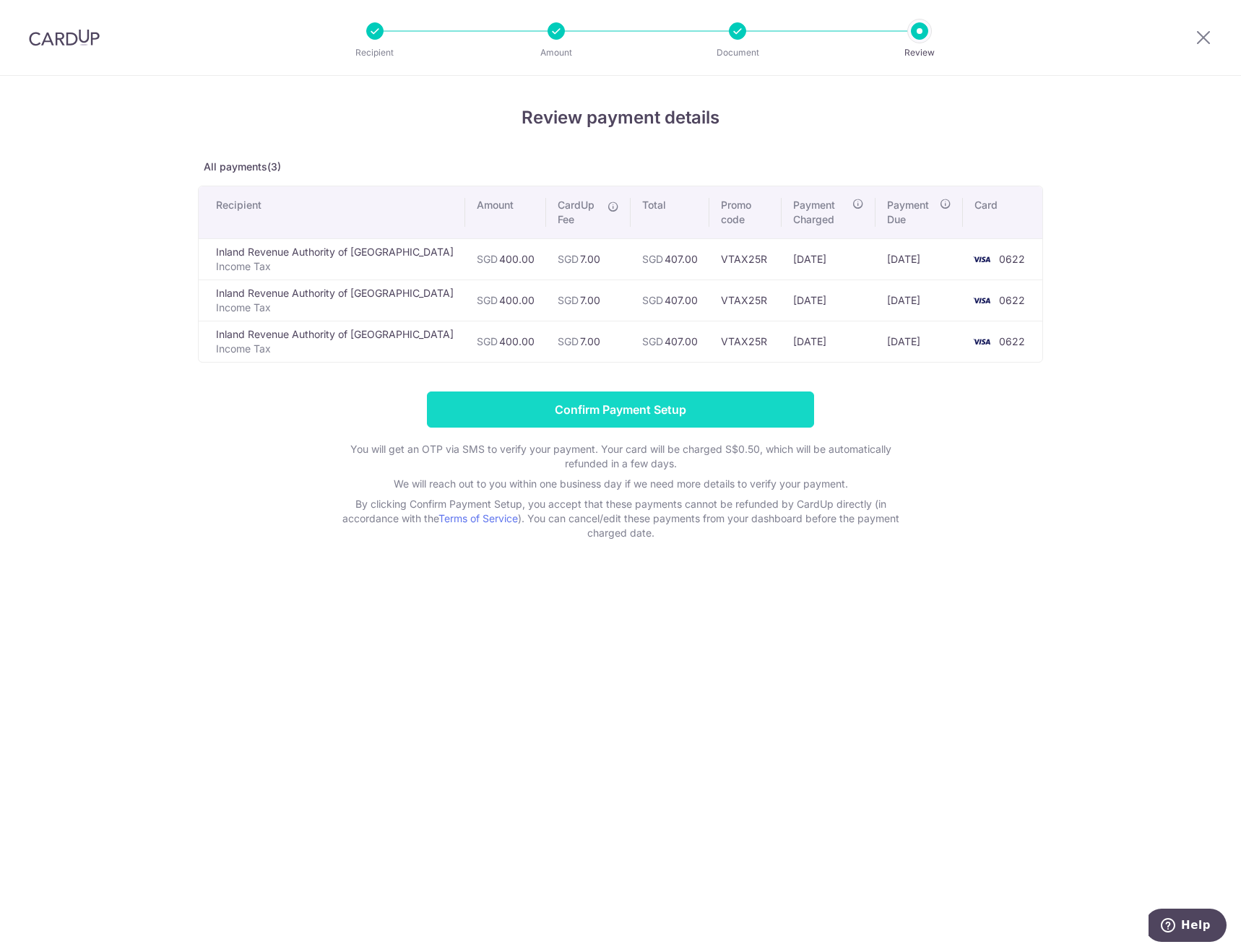
click at [696, 410] on input "Confirm Payment Setup" at bounding box center [620, 409] width 387 height 36
